Goal: Task Accomplishment & Management: Manage account settings

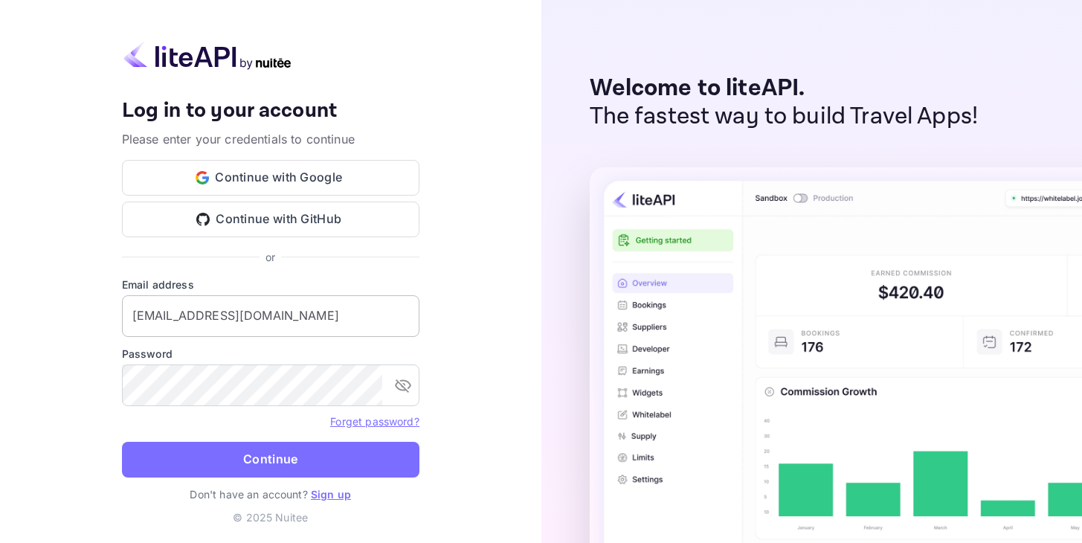
click at [351, 322] on input "[EMAIL_ADDRESS][DOMAIN_NAME]" at bounding box center [270, 316] width 297 height 42
click at [351, 322] on input "dominicatitinera@gmail.com" at bounding box center [270, 316] width 297 height 42
click at [464, 366] on div "Your account has been created successfully, a confirmation link has been sent t…" at bounding box center [270, 271] width 541 height 543
drag, startPoint x: 313, startPoint y: 319, endPoint x: 53, endPoint y: 319, distance: 260.3
click at [122, 319] on input "dominicatitinera@gmail.com" at bounding box center [270, 316] width 297 height 42
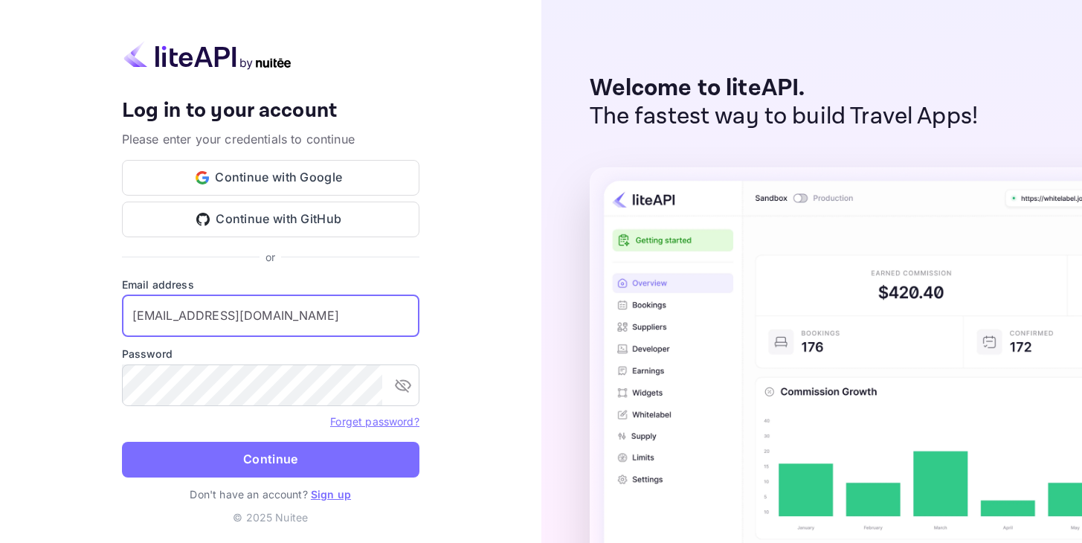
click at [64, 283] on div "Your account has been created successfully, a confirmation link has been sent t…" at bounding box center [270, 271] width 541 height 543
drag, startPoint x: 291, startPoint y: 315, endPoint x: 10, endPoint y: 315, distance: 280.4
click at [122, 315] on input "dominicatitinera@gmail.com" at bounding box center [270, 316] width 297 height 42
type input "info@bluepillow.com"
click at [59, 347] on div "Your account has been created successfully, a confirmation link has been sent t…" at bounding box center [270, 271] width 541 height 543
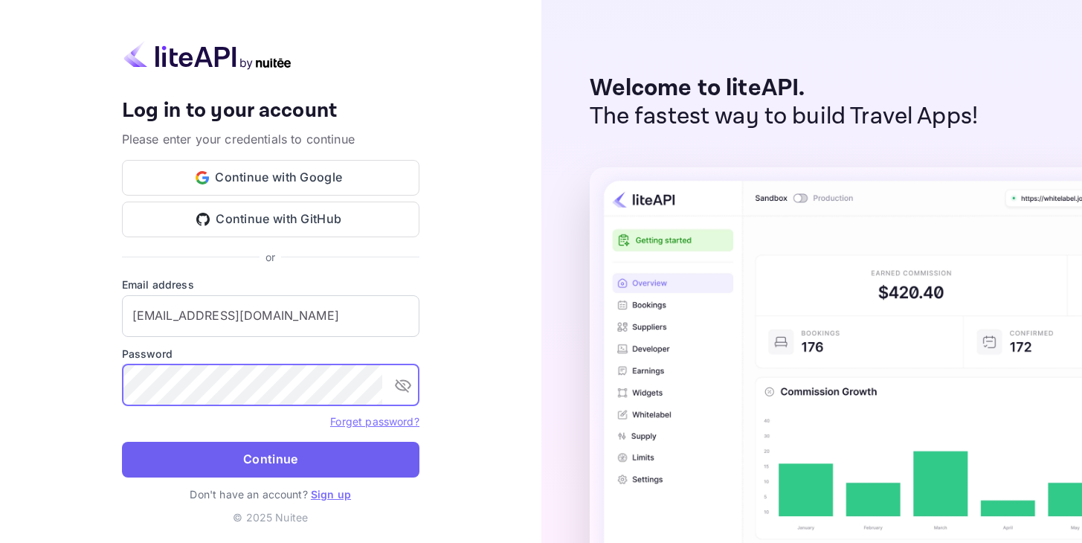
click at [266, 469] on button "Continue" at bounding box center [270, 460] width 297 height 36
click at [209, 455] on button "Continue" at bounding box center [270, 460] width 297 height 36
click at [257, 463] on button "Continue" at bounding box center [270, 460] width 297 height 36
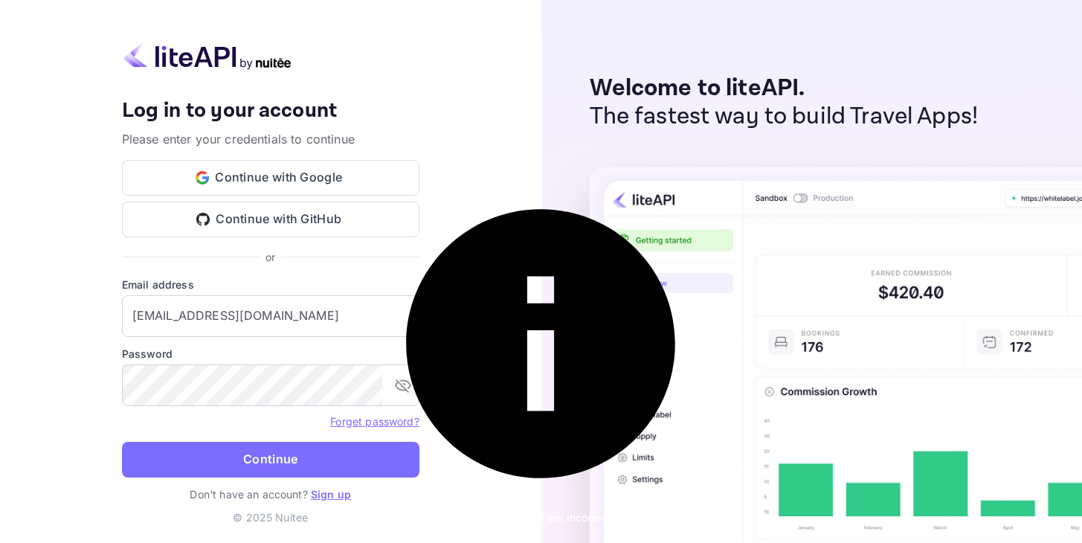
click at [364, 425] on link "Forget password?" at bounding box center [374, 421] width 88 height 13
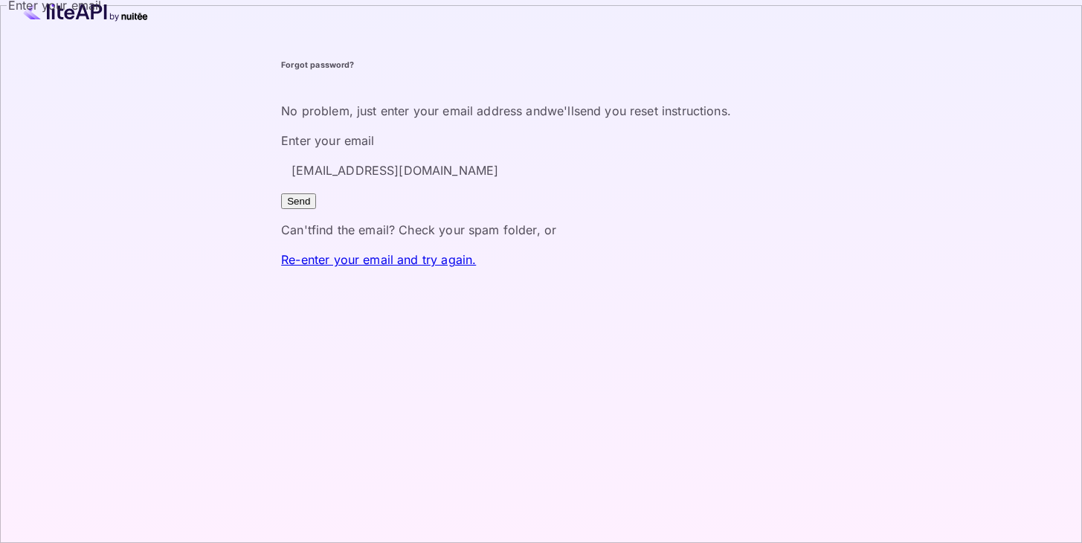
type input "info@bluepillow.com"
click at [316, 209] on button "Send" at bounding box center [298, 201] width 35 height 16
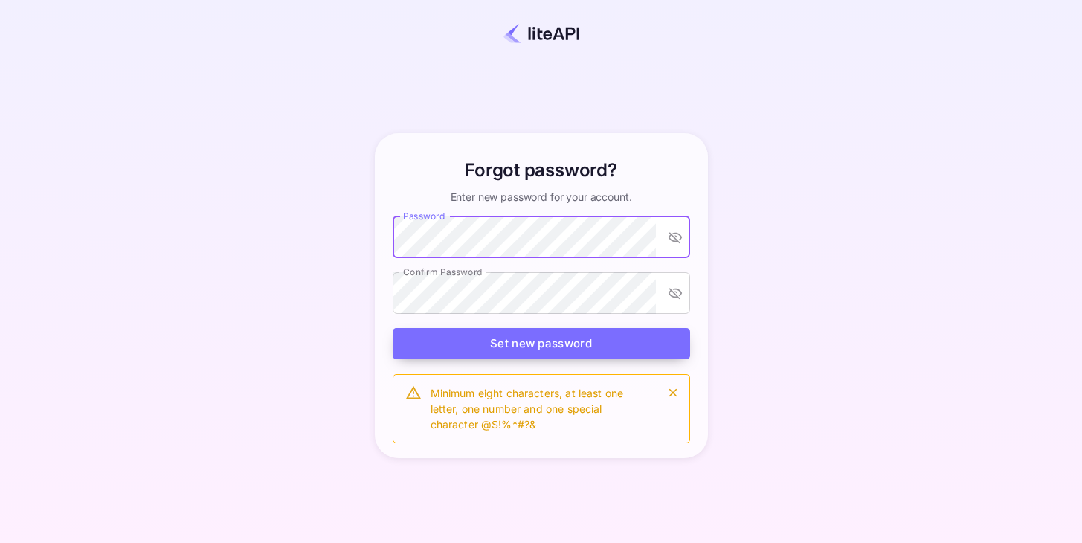
click at [522, 345] on button "Set new password" at bounding box center [541, 344] width 297 height 32
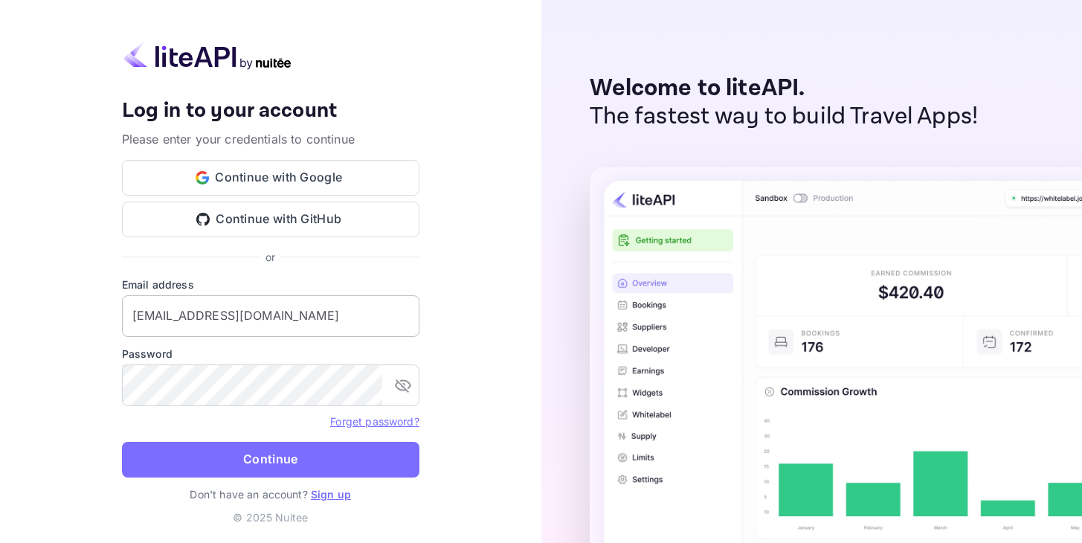
click at [332, 318] on input "dominicatitinera@gmail.com" at bounding box center [270, 316] width 297 height 42
type input "info@bluepillow.com"
click at [265, 437] on form "Email address info@bluepillow.com ​ Password ​ Forget password? Continue" at bounding box center [270, 382] width 297 height 210
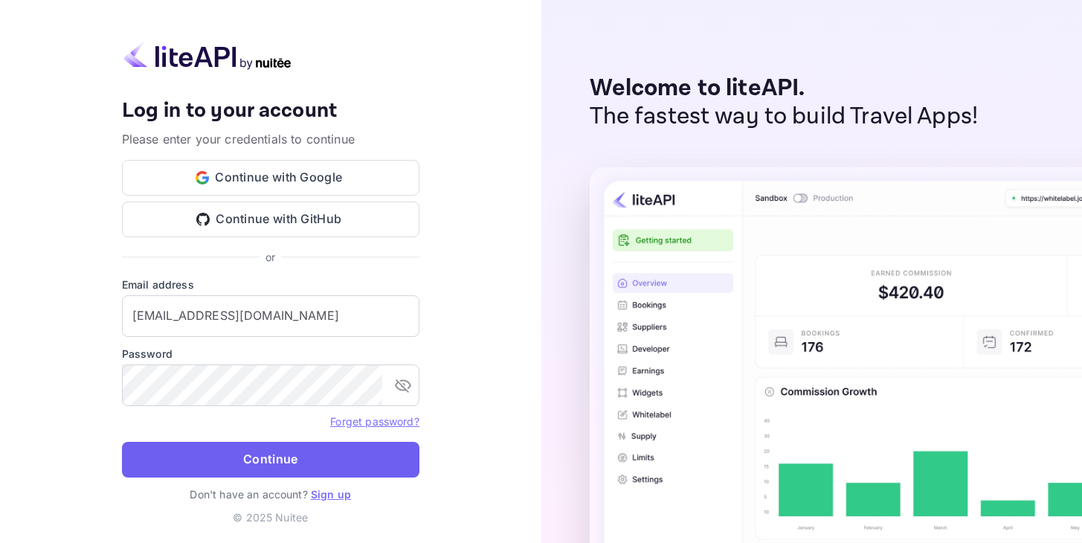
click at [259, 455] on button "Continue" at bounding box center [270, 460] width 297 height 36
